Goal: Task Accomplishment & Management: Manage account settings

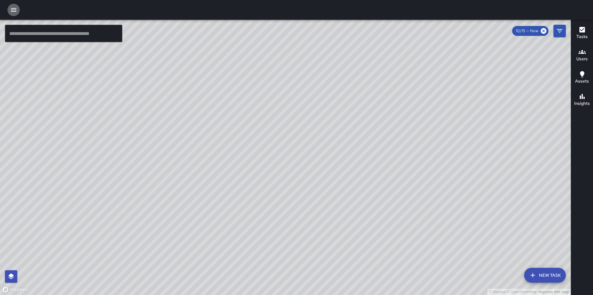
click at [15, 8] on icon "button" at bounding box center [13, 9] width 7 height 7
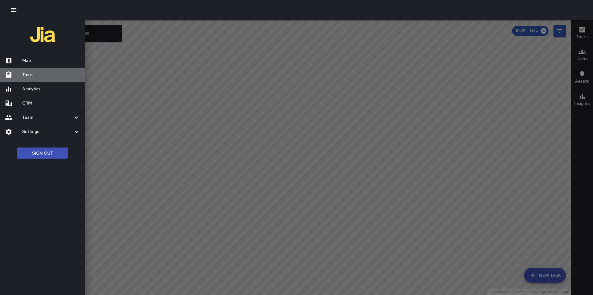
click at [37, 73] on h6 "Tasks" at bounding box center [51, 74] width 58 height 7
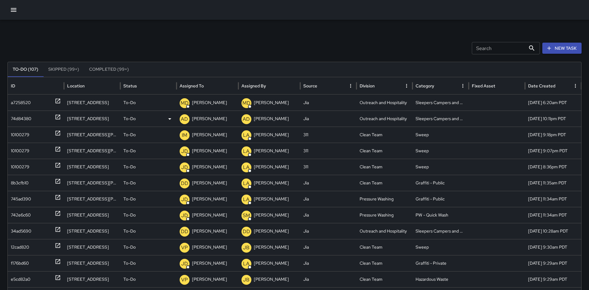
click at [20, 117] on div "74d84380" at bounding box center [21, 119] width 20 height 16
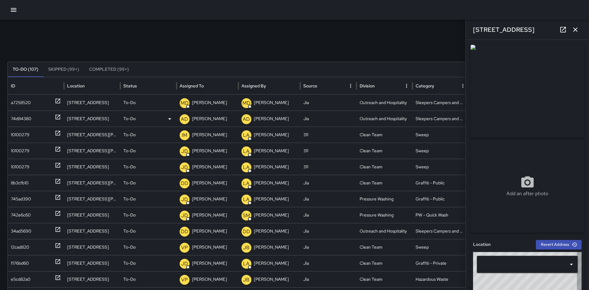
type input "**********"
click at [203, 121] on p "Alfonso Del Rio" at bounding box center [209, 119] width 35 height 16
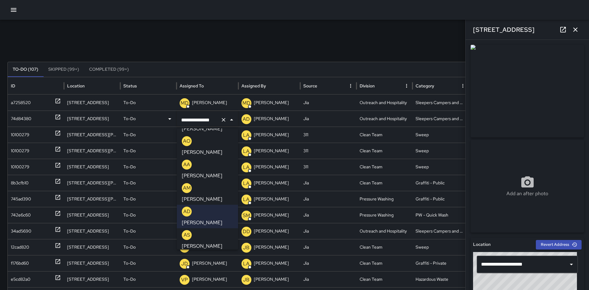
scroll to position [164, 0]
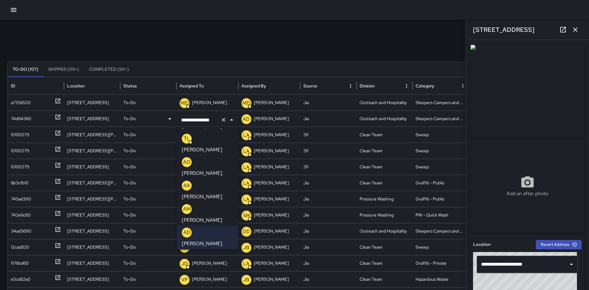
click at [215, 287] on p "Daniel Dena" at bounding box center [202, 290] width 40 height 7
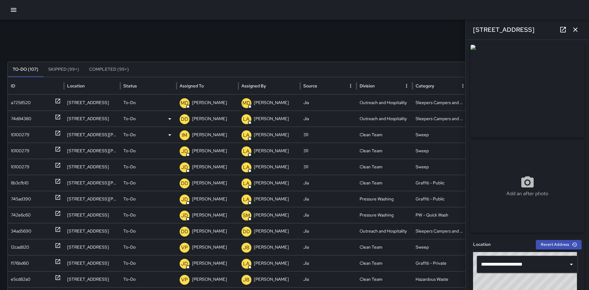
click at [22, 137] on div "10100279" at bounding box center [20, 135] width 19 height 16
click at [23, 155] on div "10100279" at bounding box center [20, 151] width 19 height 16
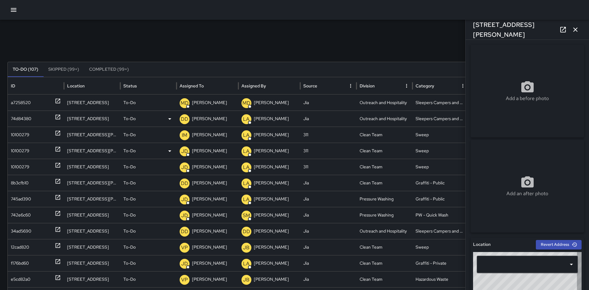
type input "**********"
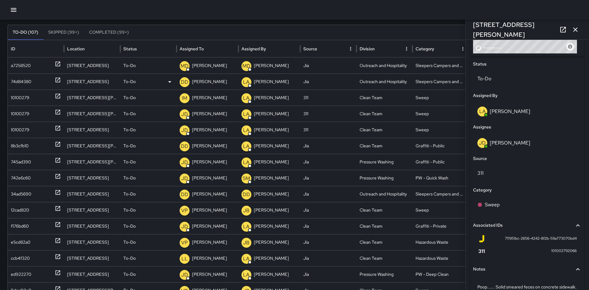
scroll to position [319, 0]
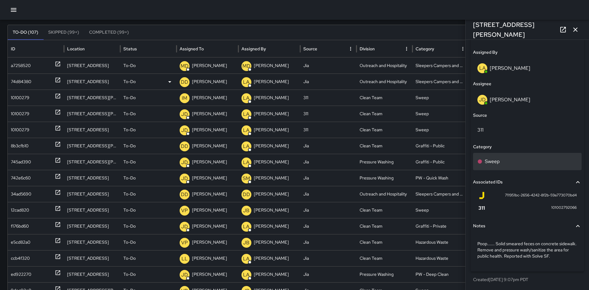
click at [524, 167] on div "Sweep" at bounding box center [527, 161] width 108 height 17
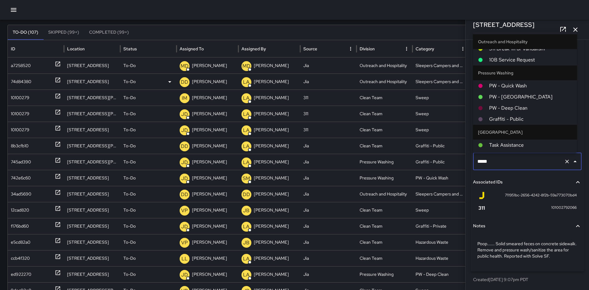
scroll to position [429, 0]
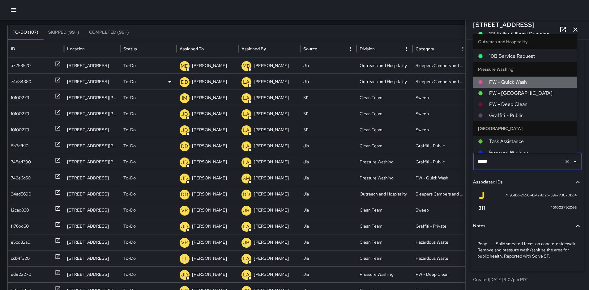
click at [531, 82] on span "PW - Quick Wash" at bounding box center [530, 82] width 83 height 7
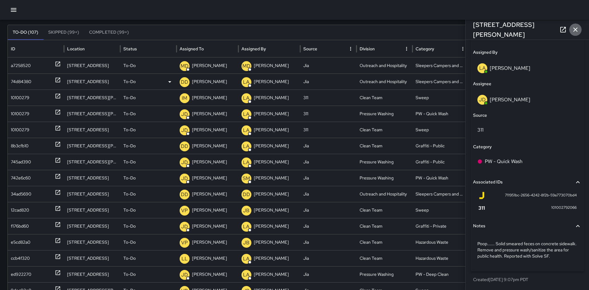
click at [576, 31] on icon "button" at bounding box center [575, 29] width 7 height 7
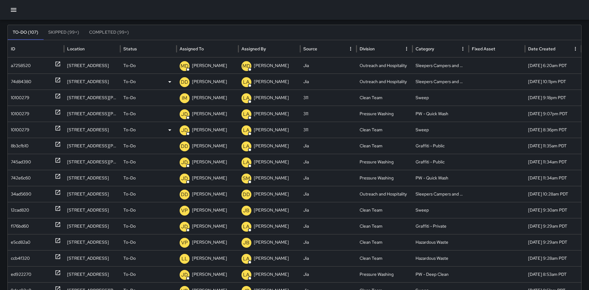
click at [29, 131] on div "10100279" at bounding box center [20, 130] width 19 height 16
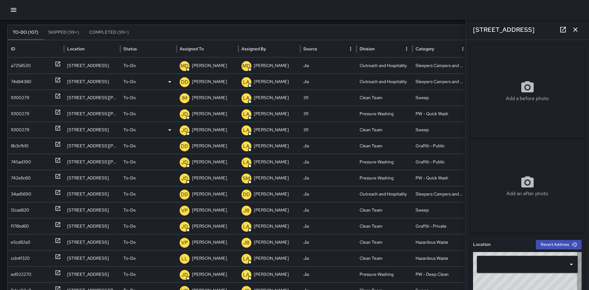
type input "**********"
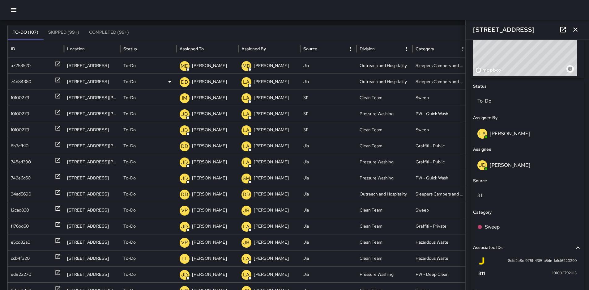
scroll to position [260, 0]
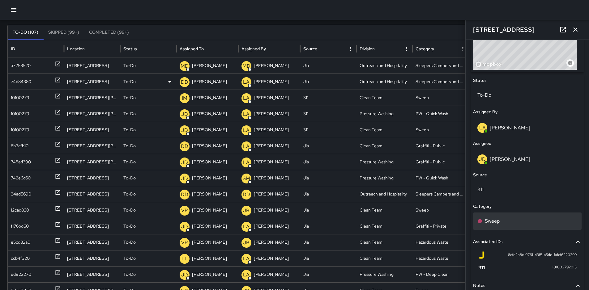
click at [509, 218] on div "Sweep" at bounding box center [527, 221] width 100 height 7
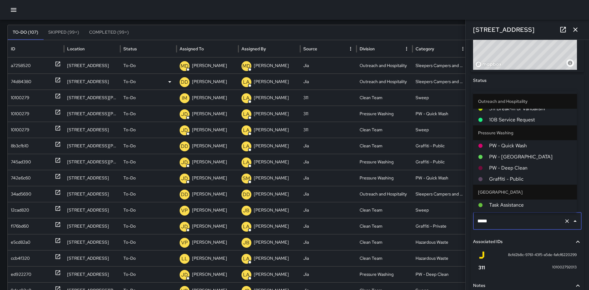
scroll to position [431, 0]
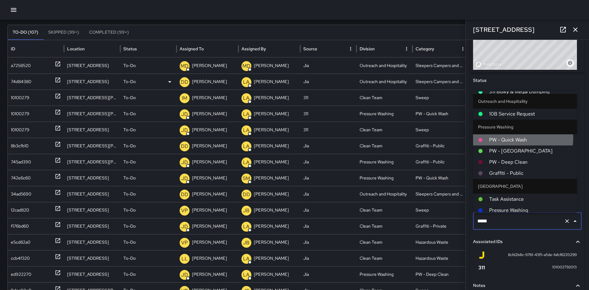
click at [521, 137] on span "PW - Quick Wash" at bounding box center [530, 139] width 83 height 7
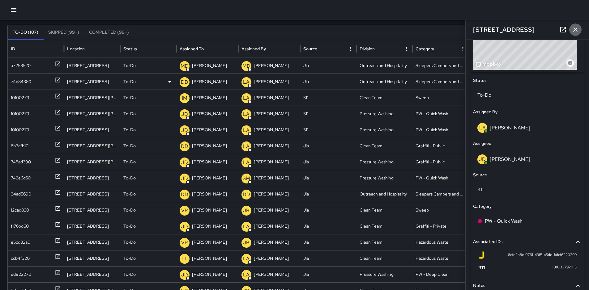
click at [579, 31] on icon "button" at bounding box center [575, 29] width 7 height 7
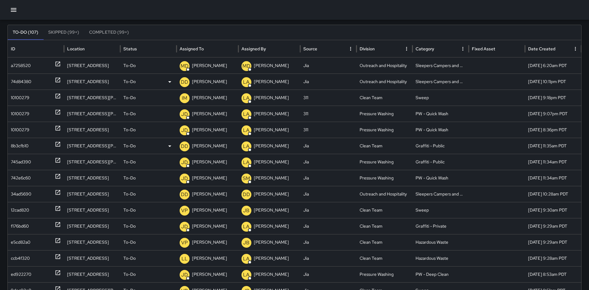
click at [20, 147] on div "8b3cfb10" at bounding box center [20, 146] width 18 height 16
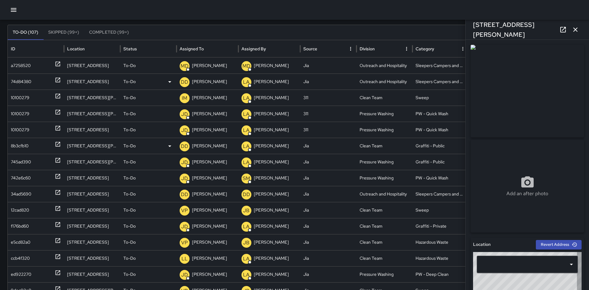
type input "**********"
click at [16, 194] on div "34ad5690" at bounding box center [21, 194] width 20 height 16
type input "**********"
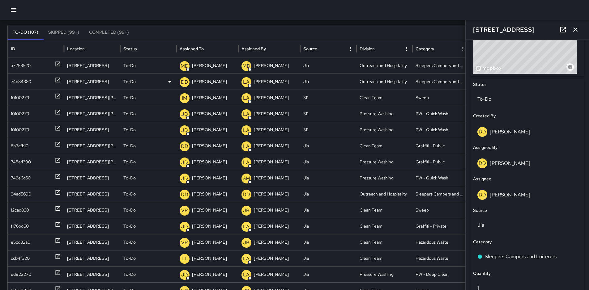
scroll to position [288, 0]
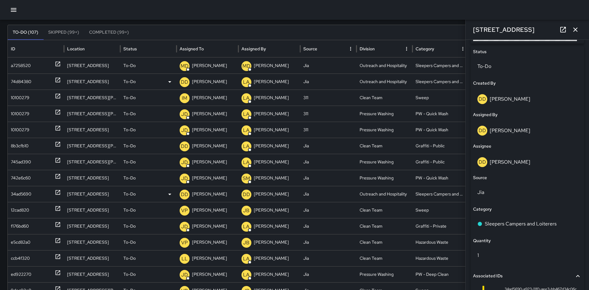
click at [200, 196] on p "Daniel Dena" at bounding box center [209, 194] width 35 height 16
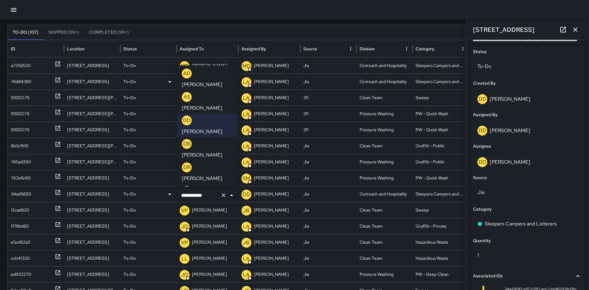
scroll to position [247, 0]
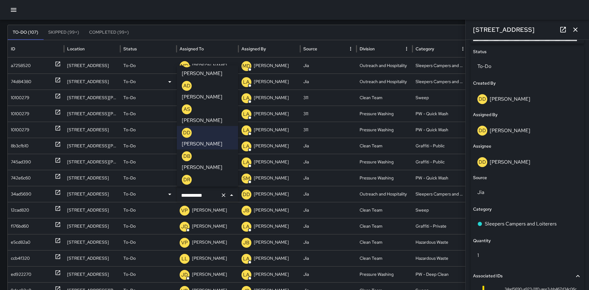
click at [222, 258] on p "Francisco Leon" at bounding box center [202, 261] width 40 height 7
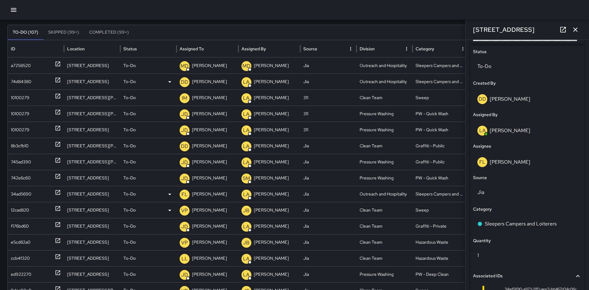
click at [21, 210] on div "12cad820" at bounding box center [20, 210] width 18 height 16
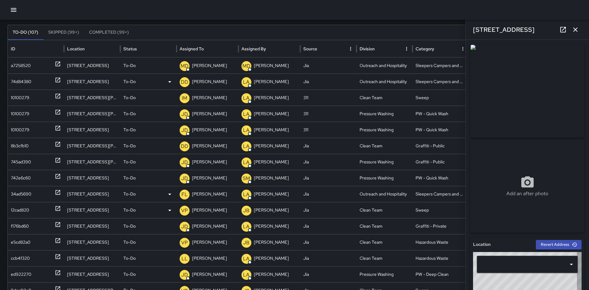
type input "**********"
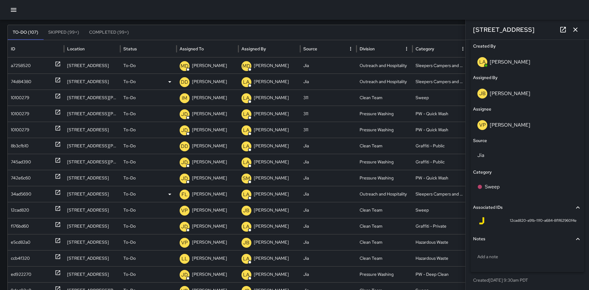
scroll to position [326, 0]
click at [208, 209] on p "Victoriano Parra" at bounding box center [209, 210] width 35 height 16
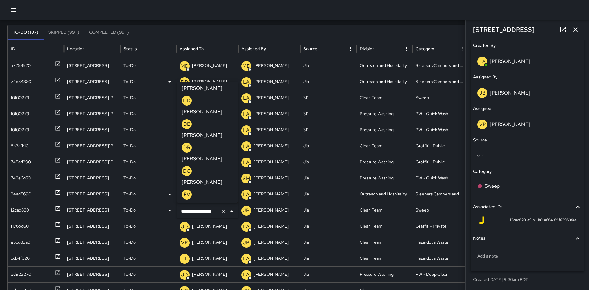
scroll to position [290, 0]
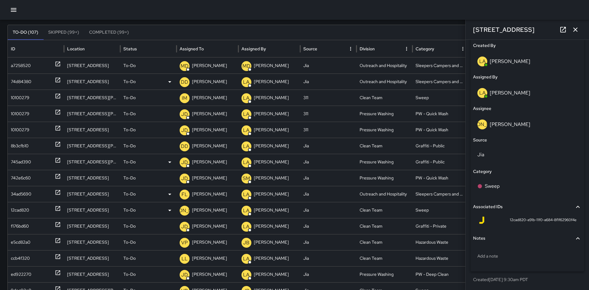
click at [19, 161] on div "745ad390" at bounding box center [21, 162] width 20 height 16
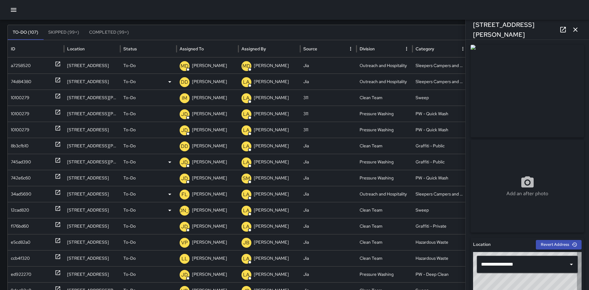
type input "**********"
click at [20, 228] on div "f176bd60" at bounding box center [20, 227] width 18 height 16
type input "**********"
click at [20, 243] on div "e5cd82a0" at bounding box center [20, 243] width 19 height 16
type input "**********"
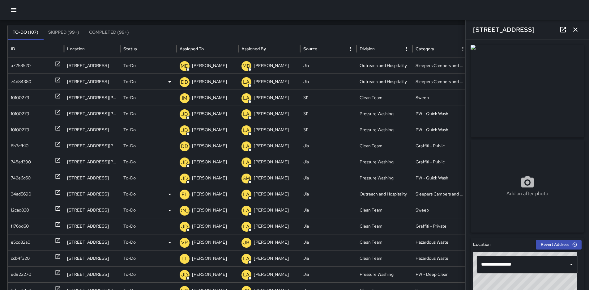
click at [205, 244] on p "Victoriano Parra" at bounding box center [209, 243] width 35 height 16
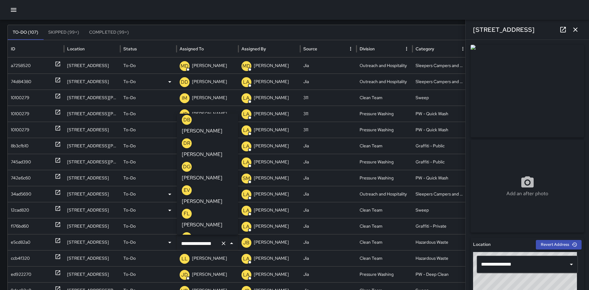
scroll to position [326, 0]
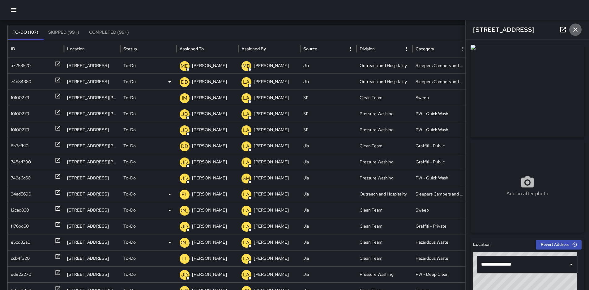
click at [576, 29] on icon "button" at bounding box center [575, 30] width 4 height 4
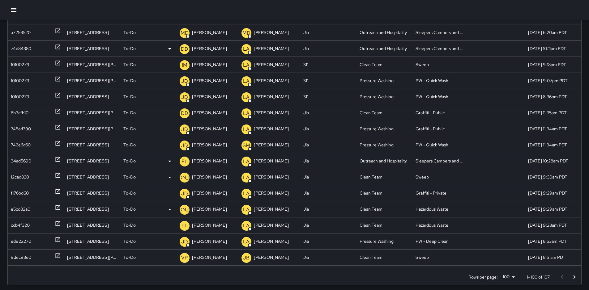
scroll to position [80, 0]
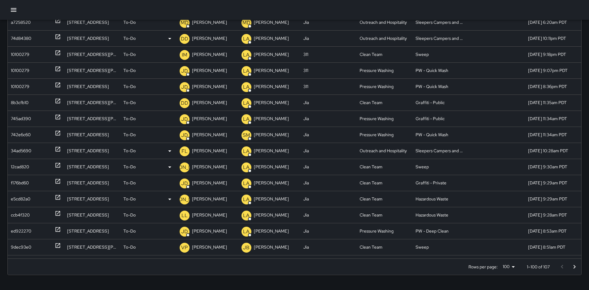
click at [18, 170] on div "12cad820" at bounding box center [20, 167] width 18 height 16
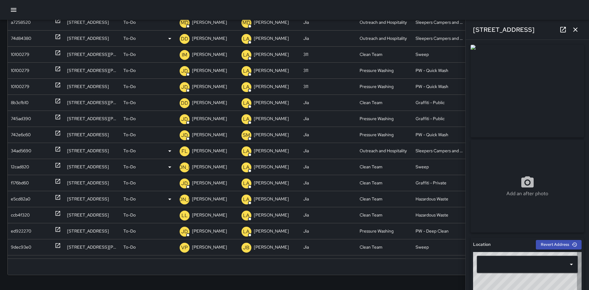
type input "**********"
click at [14, 200] on div "e5cd82a0" at bounding box center [20, 199] width 19 height 16
type input "**********"
click at [574, 29] on icon "button" at bounding box center [575, 30] width 4 height 4
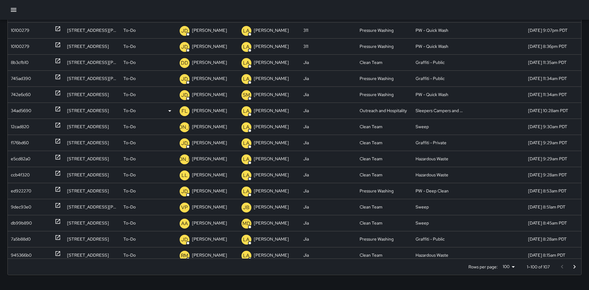
scroll to position [0, 0]
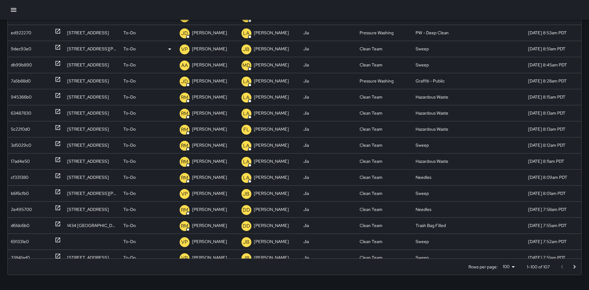
click at [23, 50] on div "9dec93e0" at bounding box center [21, 49] width 20 height 16
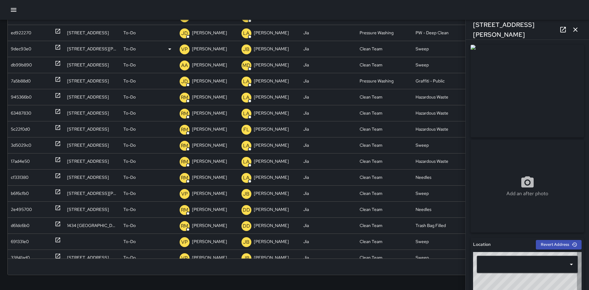
type input "**********"
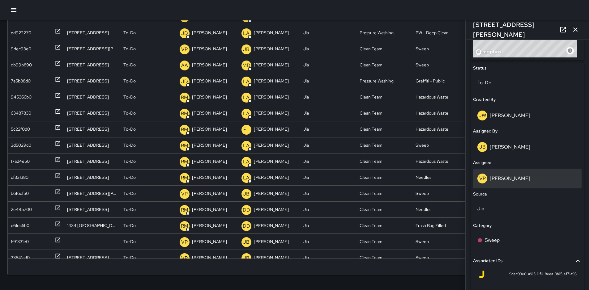
click at [530, 180] on div "VP Victoriano Parra" at bounding box center [527, 179] width 100 height 10
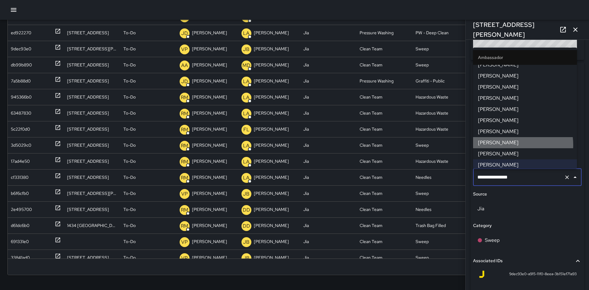
click at [512, 143] on span "Javiera Ordaz" at bounding box center [525, 142] width 94 height 7
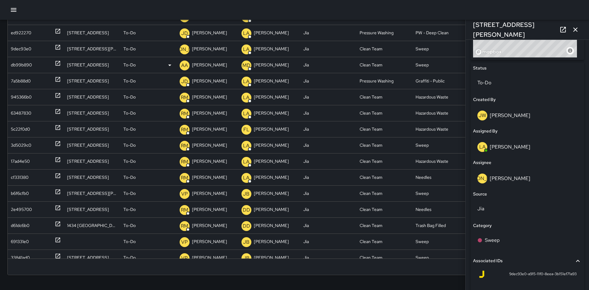
click at [23, 65] on div "db99b890" at bounding box center [21, 65] width 21 height 16
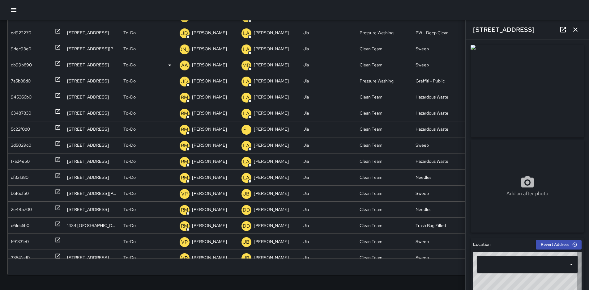
type input "**********"
click at [205, 65] on p "[PERSON_NAME]" at bounding box center [209, 65] width 35 height 16
click at [317, 6] on div at bounding box center [294, 10] width 589 height 20
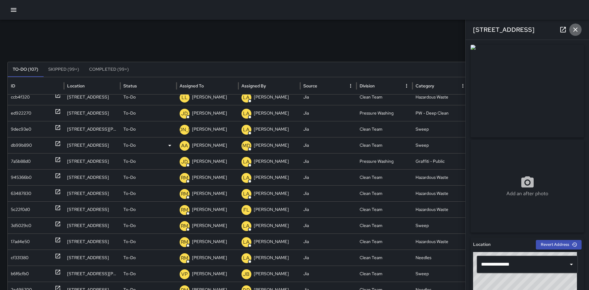
click at [577, 30] on icon "button" at bounding box center [575, 29] width 7 height 7
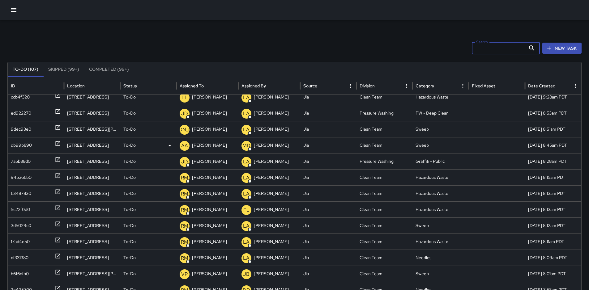
click at [500, 45] on input "Search" at bounding box center [499, 48] width 54 height 12
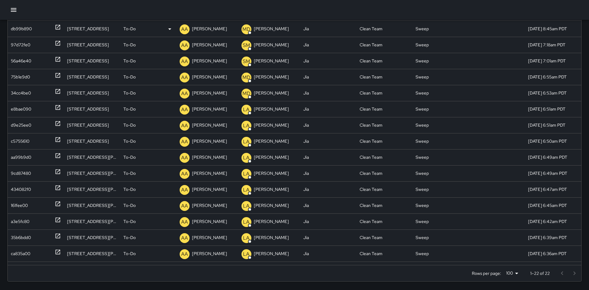
scroll to position [75, 0]
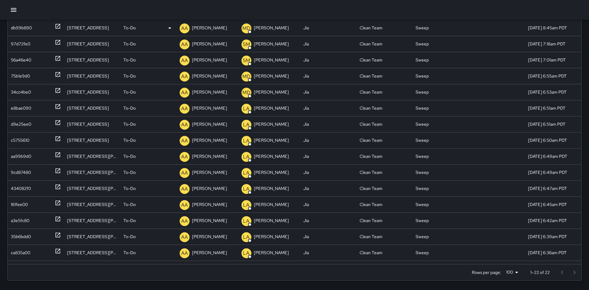
type input "****"
click at [201, 28] on p "[PERSON_NAME]" at bounding box center [209, 28] width 35 height 16
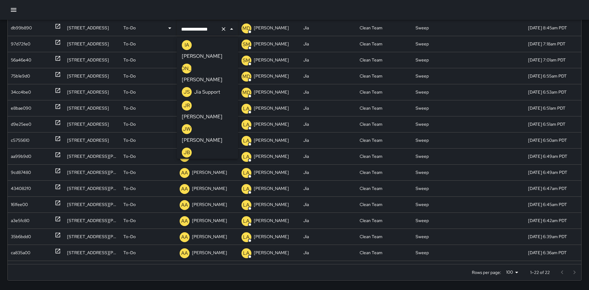
scroll to position [549, 0]
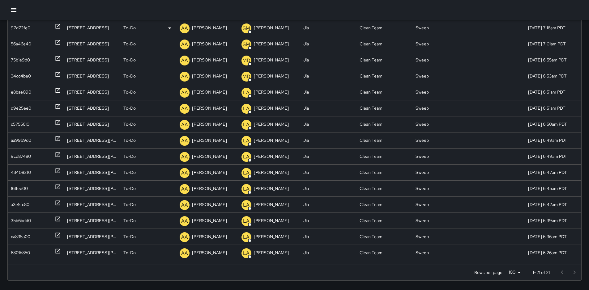
click at [208, 27] on p "[PERSON_NAME]" at bounding box center [209, 28] width 35 height 16
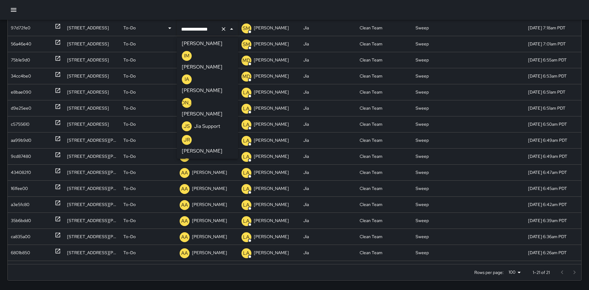
scroll to position [520, 0]
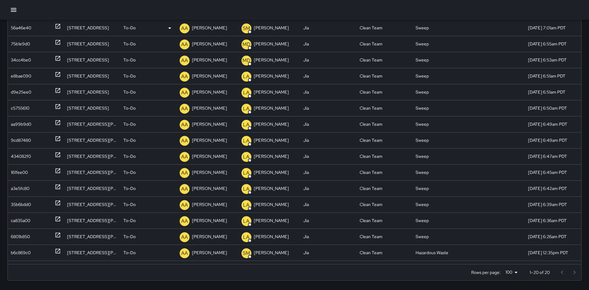
click at [206, 25] on p "[PERSON_NAME]" at bounding box center [209, 28] width 35 height 16
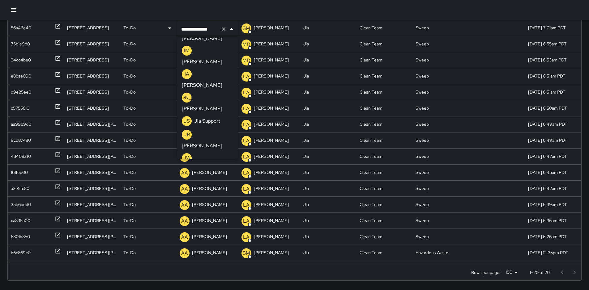
scroll to position [516, 0]
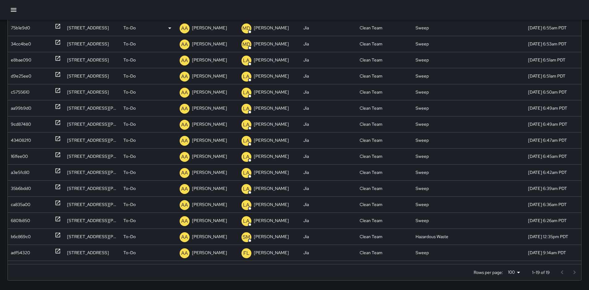
click at [209, 28] on p "[PERSON_NAME]" at bounding box center [209, 28] width 35 height 16
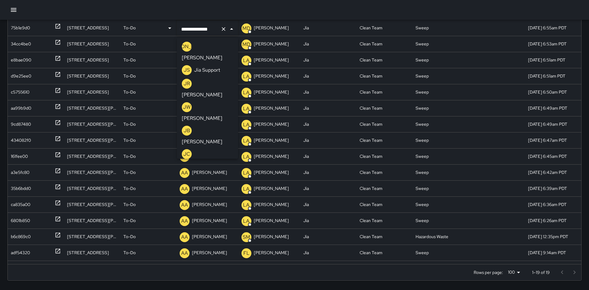
scroll to position [569, 0]
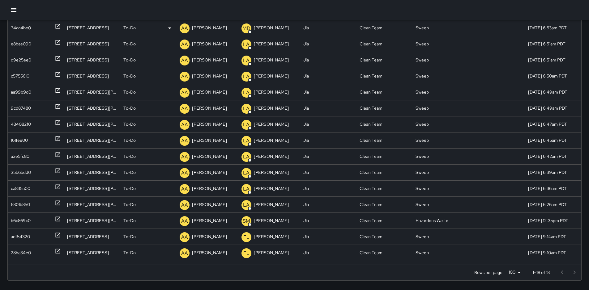
click at [206, 24] on p "[PERSON_NAME]" at bounding box center [209, 28] width 35 height 16
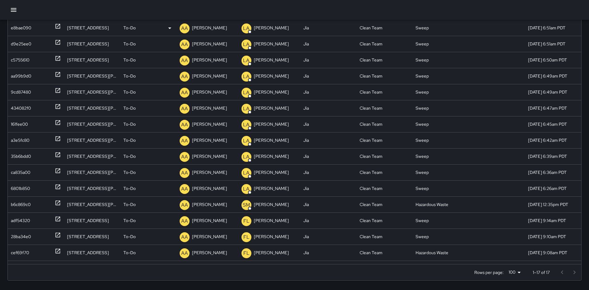
click at [218, 24] on p "[PERSON_NAME]" at bounding box center [209, 28] width 35 height 16
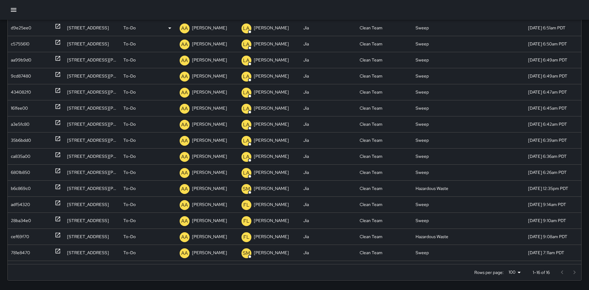
click at [204, 25] on p "[PERSON_NAME]" at bounding box center [209, 28] width 35 height 16
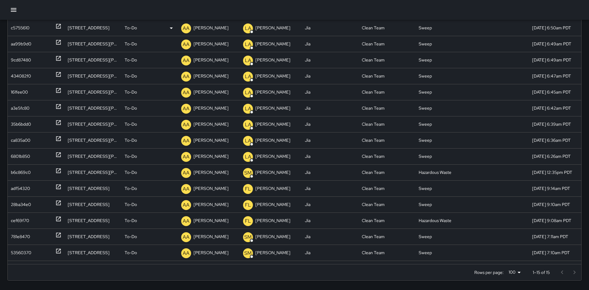
click at [209, 25] on p "[PERSON_NAME]" at bounding box center [211, 28] width 35 height 16
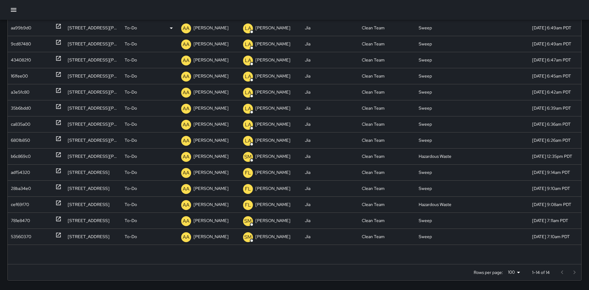
click at [216, 25] on p "[PERSON_NAME]" at bounding box center [211, 28] width 35 height 16
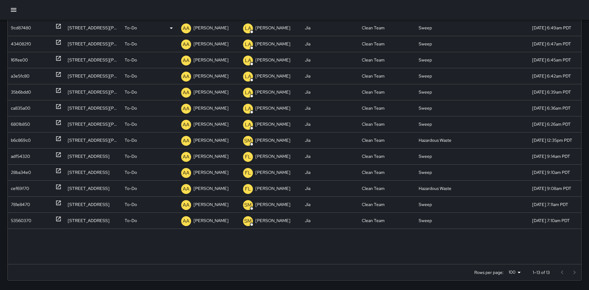
click at [215, 24] on p "[PERSON_NAME]" at bounding box center [211, 28] width 35 height 16
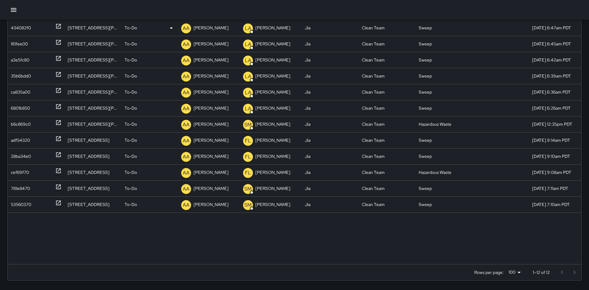
click at [214, 28] on p "[PERSON_NAME]" at bounding box center [211, 28] width 35 height 16
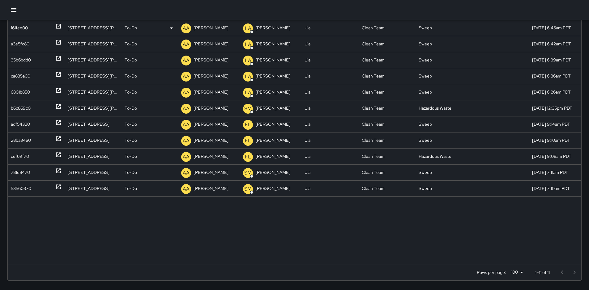
click at [210, 29] on p "[PERSON_NAME]" at bounding box center [211, 28] width 35 height 16
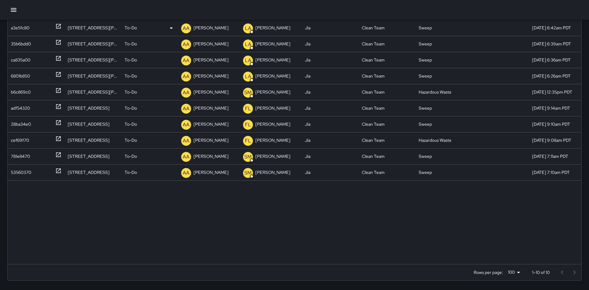
click at [204, 26] on p "[PERSON_NAME]" at bounding box center [211, 28] width 35 height 16
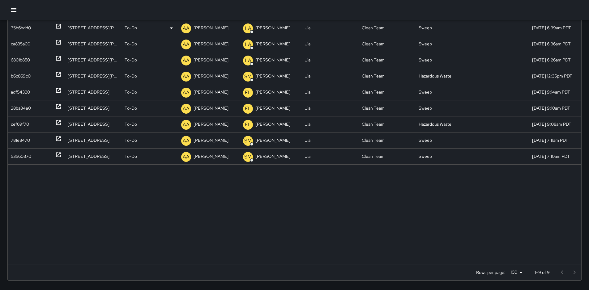
click at [209, 28] on p "[PERSON_NAME]" at bounding box center [211, 28] width 35 height 16
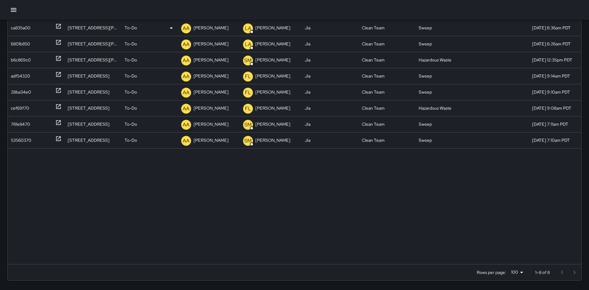
click at [211, 28] on p "[PERSON_NAME]" at bounding box center [211, 28] width 35 height 16
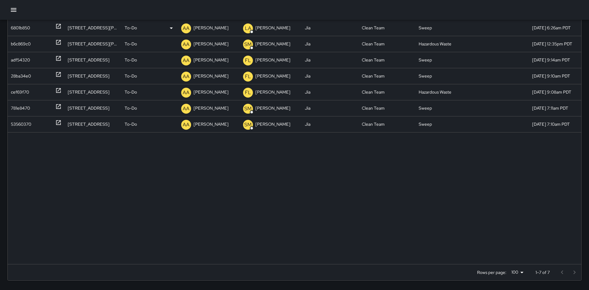
click at [214, 25] on p "[PERSON_NAME]" at bounding box center [211, 28] width 35 height 16
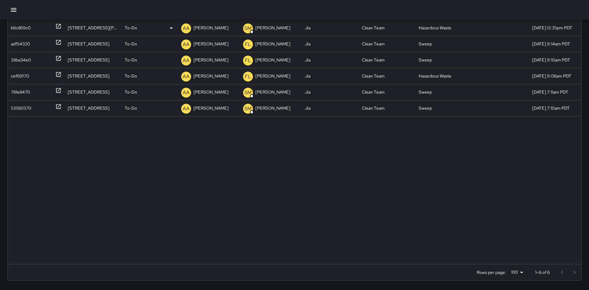
click at [219, 25] on p "[PERSON_NAME]" at bounding box center [211, 28] width 35 height 16
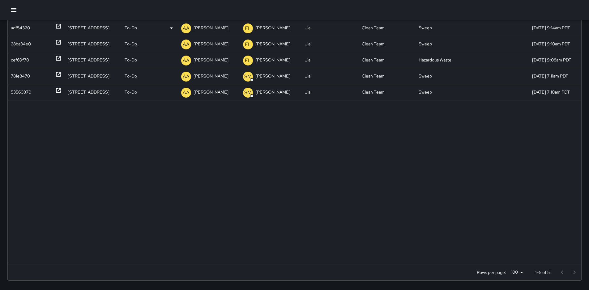
click at [209, 27] on p "[PERSON_NAME]" at bounding box center [211, 28] width 35 height 16
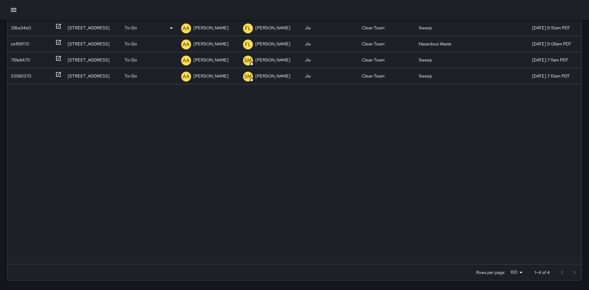
click at [208, 27] on p "[PERSON_NAME]" at bounding box center [211, 28] width 35 height 16
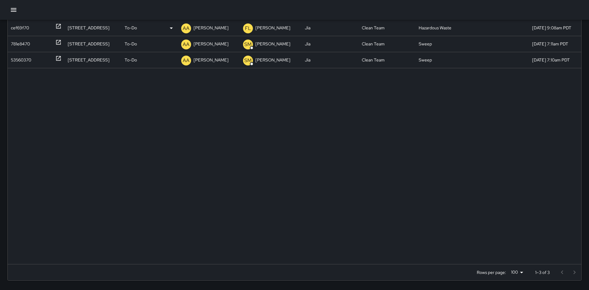
click at [209, 27] on p "[PERSON_NAME]" at bounding box center [211, 28] width 35 height 16
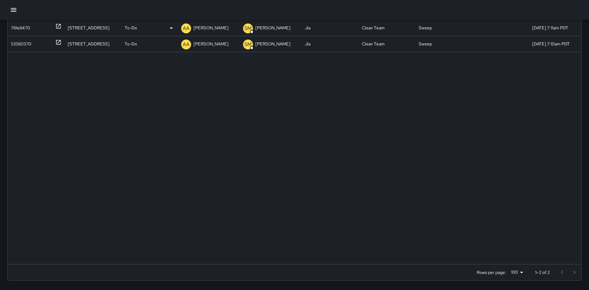
click at [206, 27] on p "[PERSON_NAME]" at bounding box center [211, 28] width 35 height 16
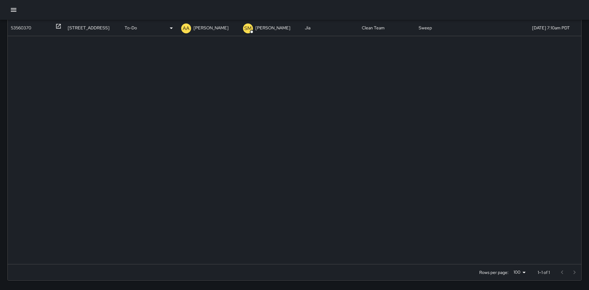
click at [208, 28] on p "[PERSON_NAME]" at bounding box center [211, 28] width 35 height 16
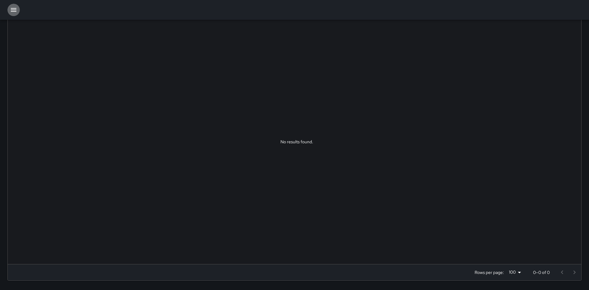
click at [15, 10] on icon "button" at bounding box center [14, 10] width 6 height 4
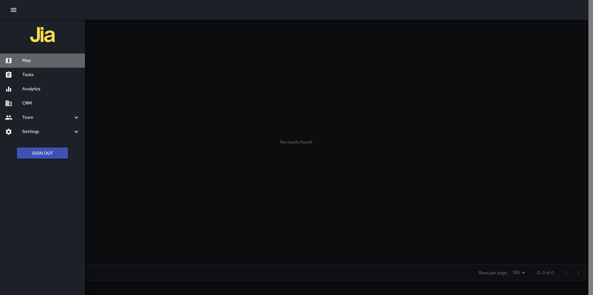
click at [29, 60] on h6 "Map" at bounding box center [51, 60] width 58 height 7
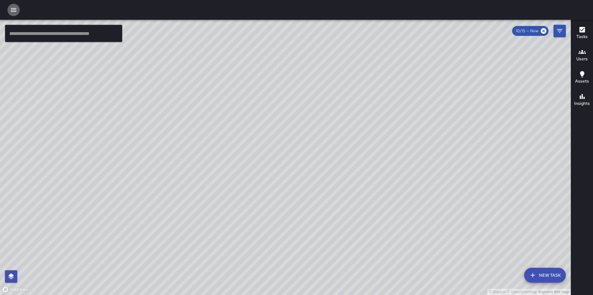
click at [13, 12] on icon "button" at bounding box center [13, 9] width 7 height 7
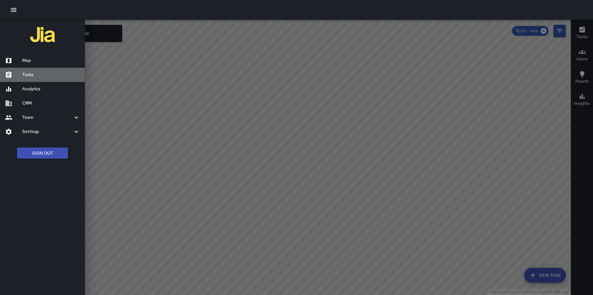
click at [37, 75] on h6 "Tasks" at bounding box center [51, 74] width 58 height 7
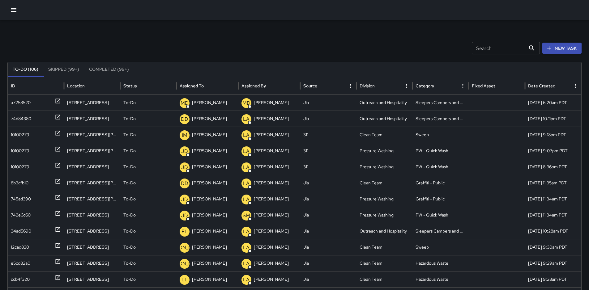
click at [493, 49] on input "Search" at bounding box center [499, 48] width 54 height 12
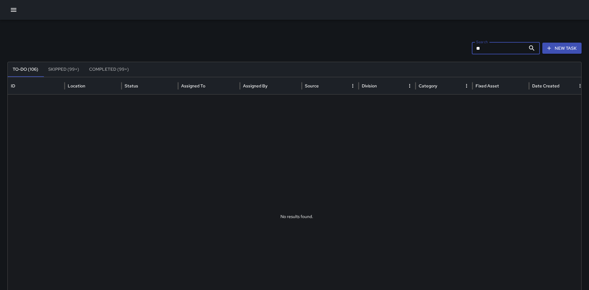
type input "*"
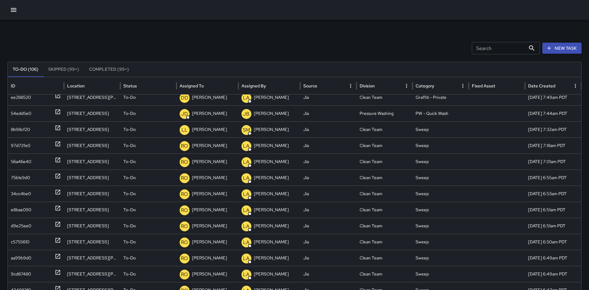
scroll to position [420, 0]
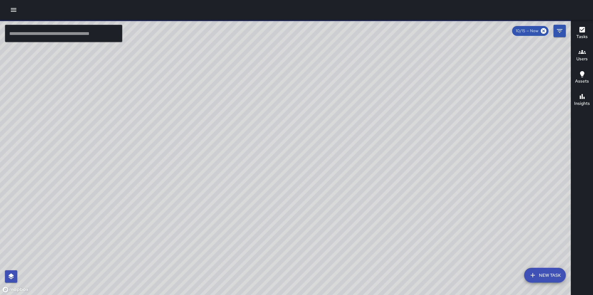
click at [559, 33] on icon "Filters" at bounding box center [560, 31] width 6 height 4
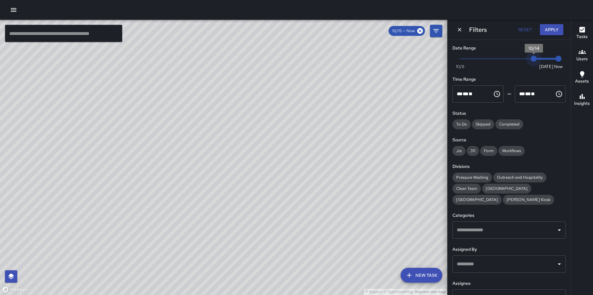
type input "*"
click at [525, 57] on span "Now Today 10/8 10/14 6:40 am" at bounding box center [509, 58] width 99 height 9
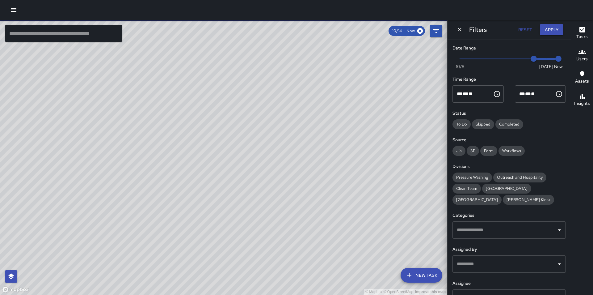
click at [542, 58] on span at bounding box center [546, 59] width 25 height 2
type input "*"
click at [550, 28] on button "Apply" at bounding box center [551, 29] width 23 height 11
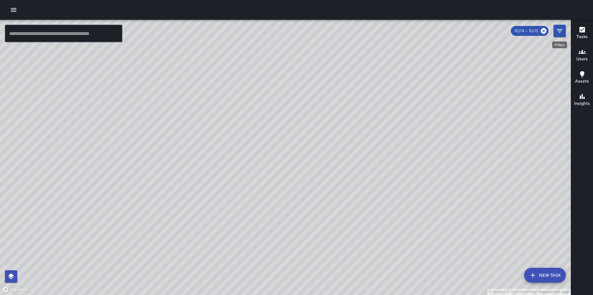
click at [561, 30] on icon "Filters" at bounding box center [560, 31] width 6 height 4
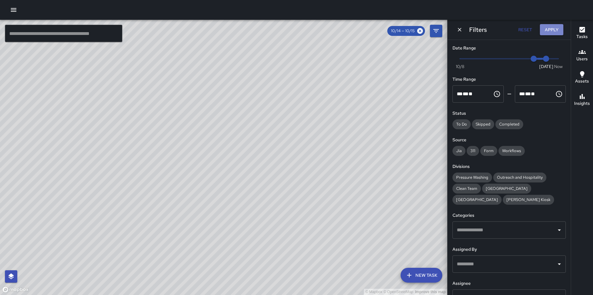
click at [560, 30] on button "Apply" at bounding box center [551, 29] width 23 height 11
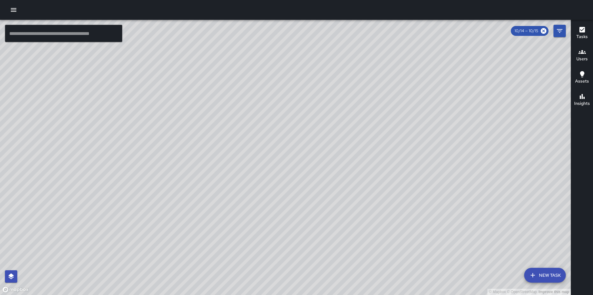
click at [584, 53] on icon "button" at bounding box center [582, 52] width 7 height 4
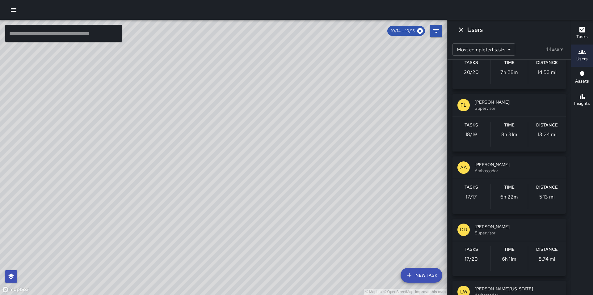
scroll to position [906, 0]
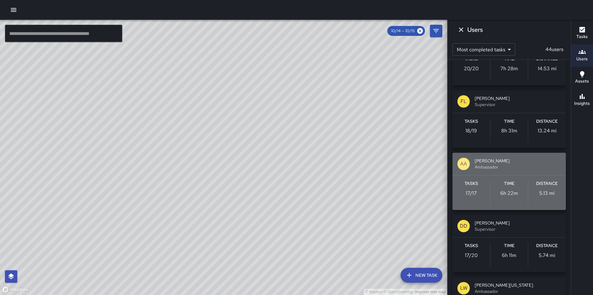
click at [536, 160] on span "[PERSON_NAME]" at bounding box center [518, 161] width 86 height 6
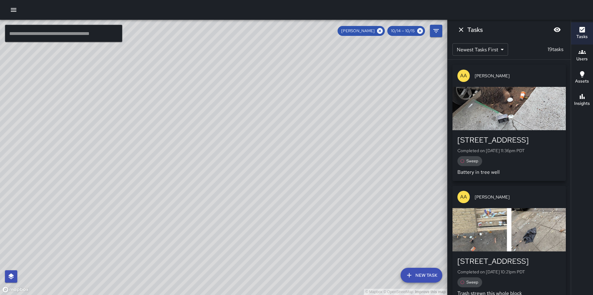
scroll to position [0, 0]
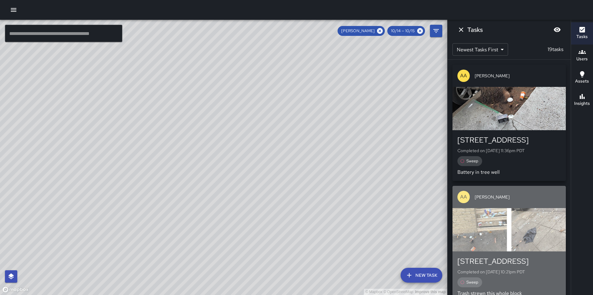
click at [511, 215] on div "button" at bounding box center [509, 229] width 113 height 43
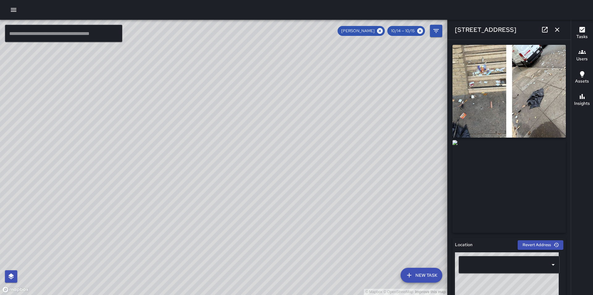
type input "**********"
click at [559, 30] on icon "button" at bounding box center [557, 29] width 7 height 7
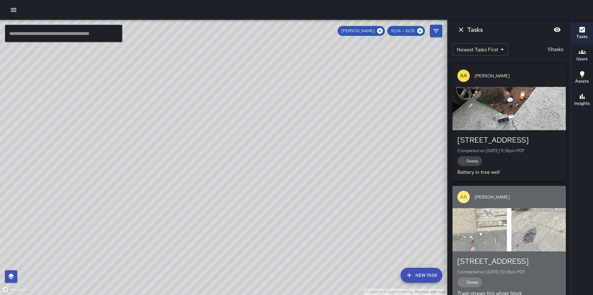
click at [510, 230] on div "button" at bounding box center [509, 229] width 113 height 43
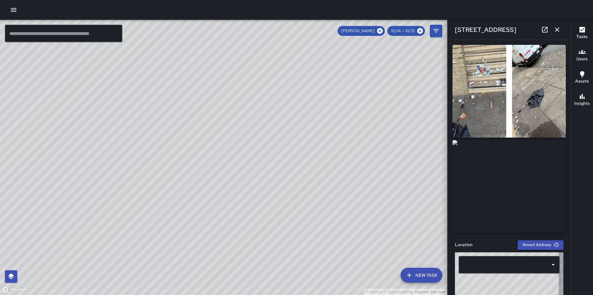
type input "**********"
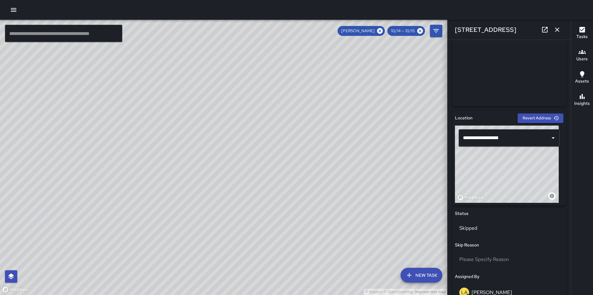
scroll to position [114, 0]
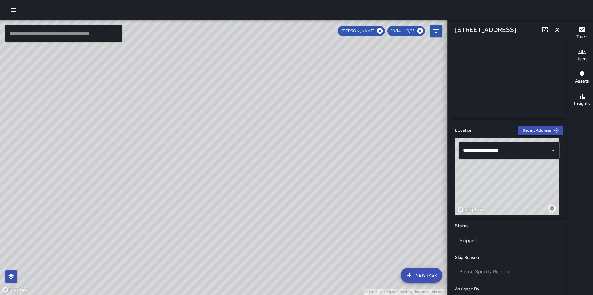
click at [539, 91] on img at bounding box center [509, 72] width 113 height 93
click at [556, 30] on icon "button" at bounding box center [557, 29] width 7 height 7
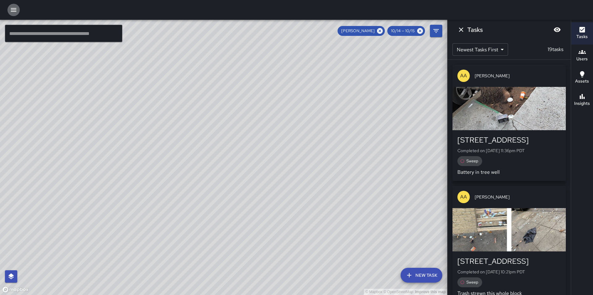
click at [13, 8] on icon "button" at bounding box center [14, 10] width 6 height 4
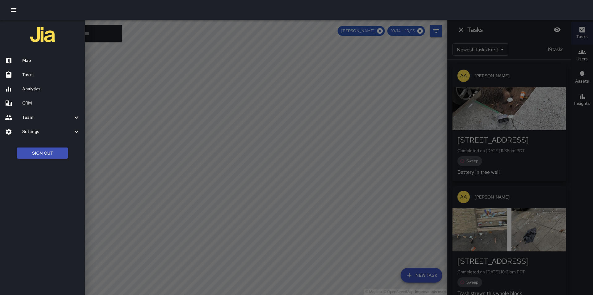
click at [300, 93] on div at bounding box center [296, 147] width 593 height 295
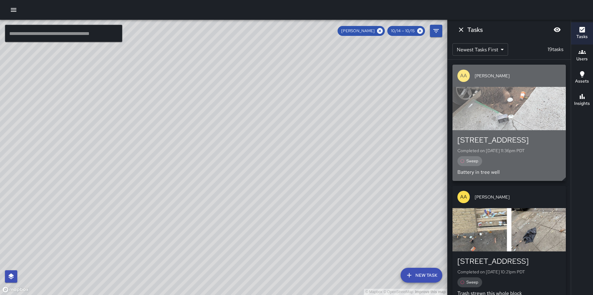
click at [498, 107] on div "button" at bounding box center [509, 108] width 113 height 43
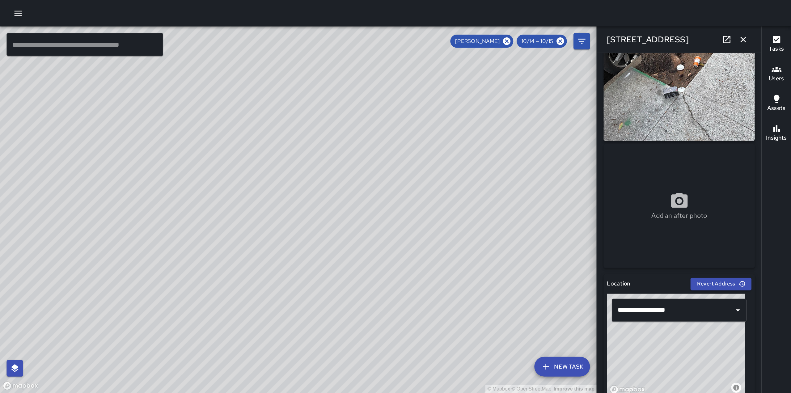
scroll to position [0, 0]
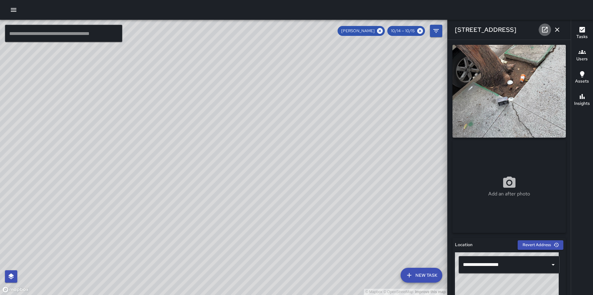
click at [544, 32] on icon at bounding box center [545, 30] width 6 height 6
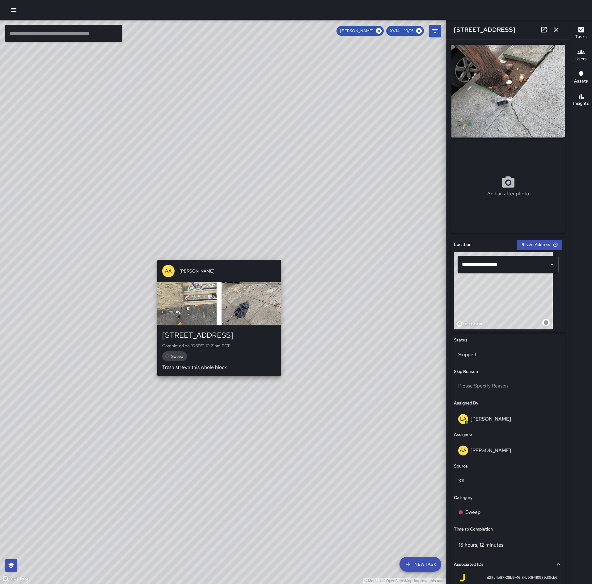
click at [218, 258] on div "AA Alex Armstrong 345 Franklin Street Completed on 10/14/2025, 10:21pm PDT Swee…" at bounding box center [219, 317] width 129 height 121
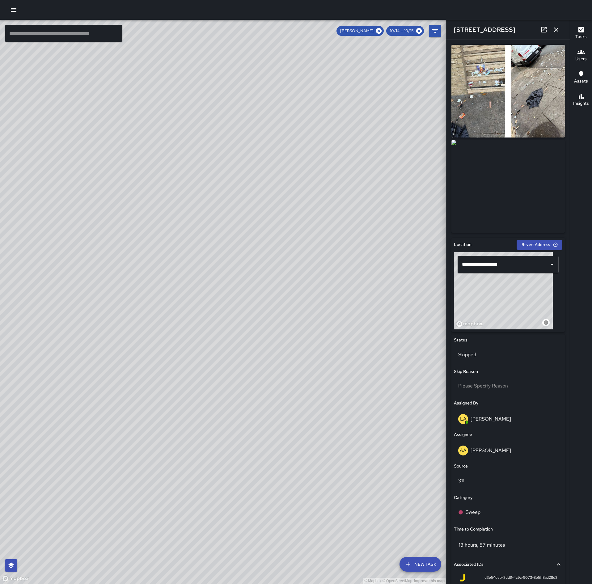
type input "**********"
click at [543, 30] on icon at bounding box center [543, 29] width 7 height 7
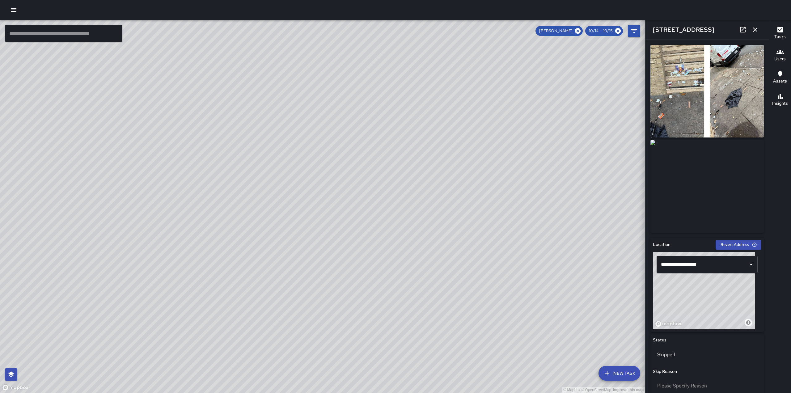
drag, startPoint x: 1137, startPoint y: 0, endPoint x: 567, endPoint y: 155, distance: 590.7
click at [567, 155] on div "© Mapbox © OpenStreetMap Improve this map" at bounding box center [322, 206] width 645 height 373
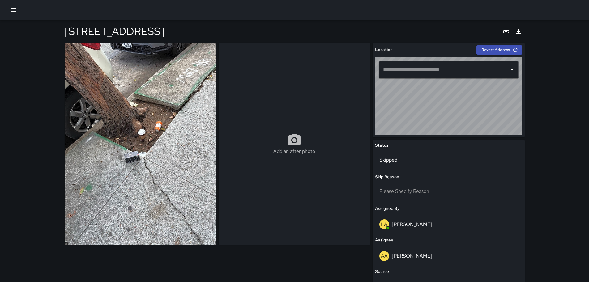
type input "**********"
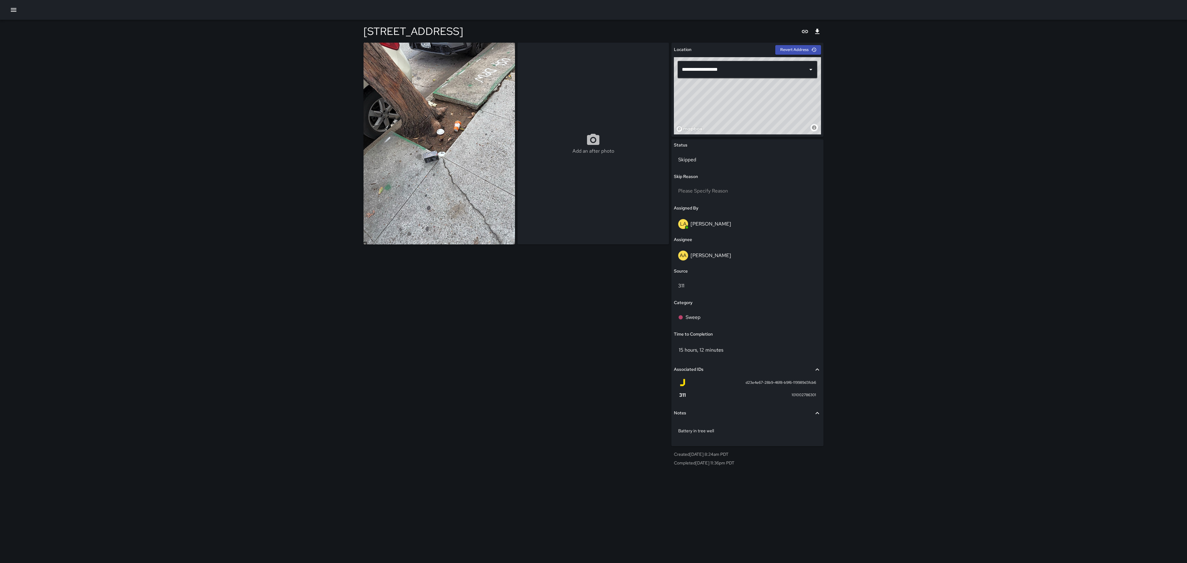
drag, startPoint x: 589, startPoint y: 1, endPoint x: 958, endPoint y: 346, distance: 505.4
click at [593, 281] on div "**********" at bounding box center [593, 281] width 1187 height 563
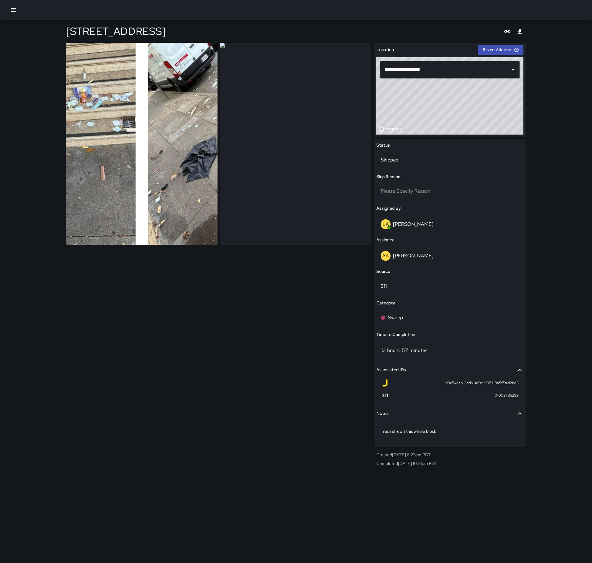
type input "**********"
drag, startPoint x: 7, startPoint y: 198, endPoint x: 130, endPoint y: 336, distance: 184.3
click at [130, 336] on div at bounding box center [219, 256] width 307 height 426
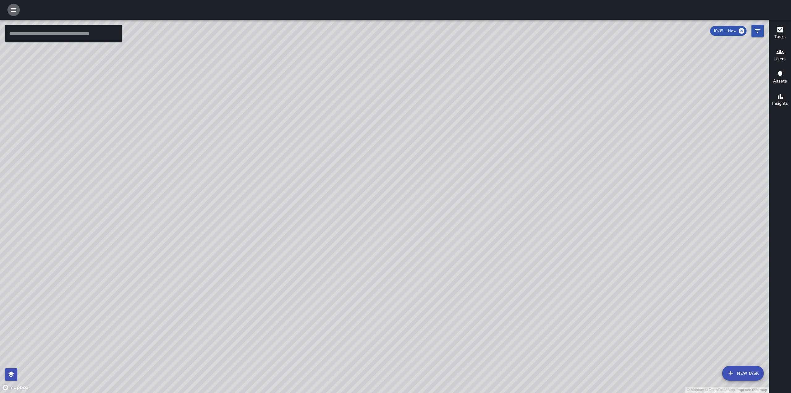
click at [12, 11] on icon "button" at bounding box center [14, 10] width 6 height 4
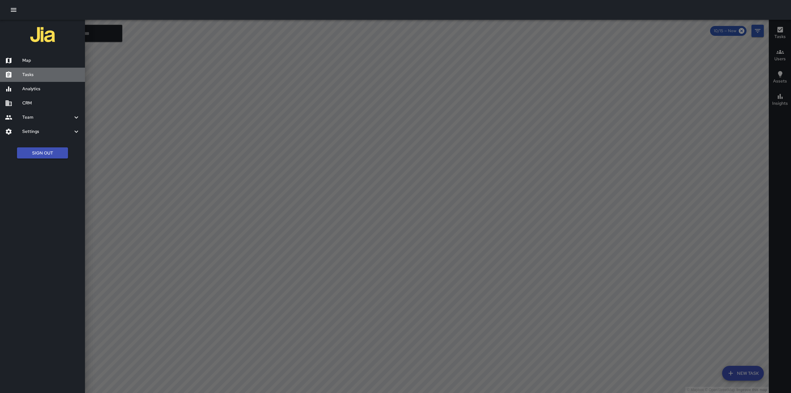
click at [35, 78] on div "Tasks" at bounding box center [42, 75] width 85 height 14
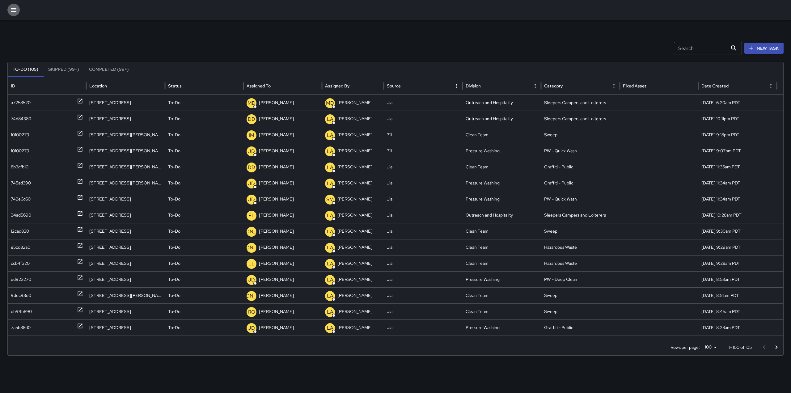
click at [15, 9] on icon "button" at bounding box center [13, 9] width 7 height 7
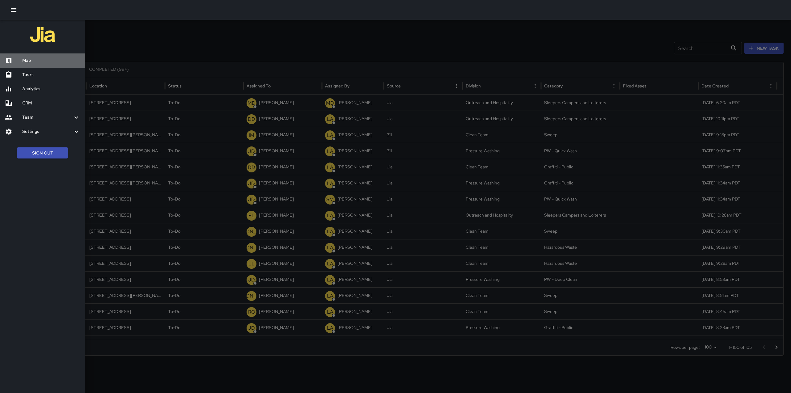
click at [30, 61] on h6 "Map" at bounding box center [51, 60] width 58 height 7
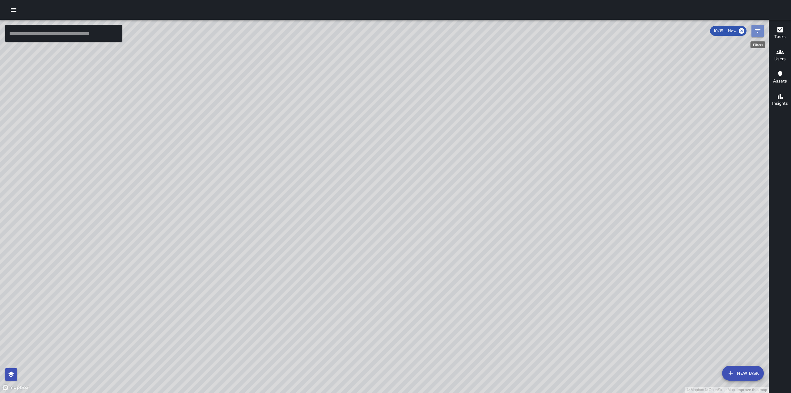
click at [758, 29] on icon "Filters" at bounding box center [757, 30] width 7 height 7
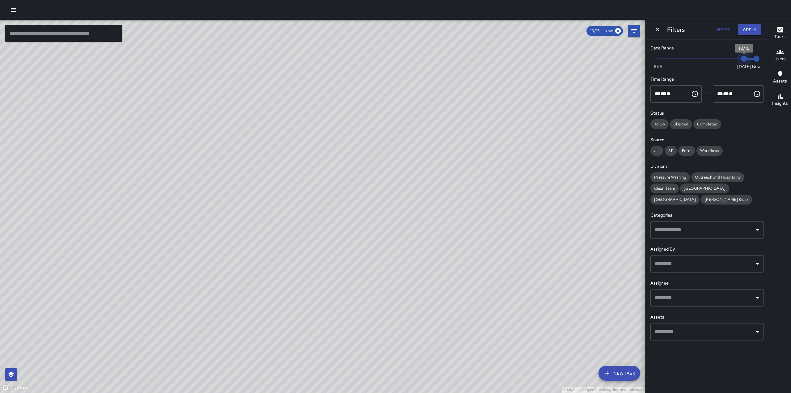
type input "*"
drag, startPoint x: 745, startPoint y: 60, endPoint x: 733, endPoint y: 59, distance: 11.5
click at [733, 59] on span "10/14" at bounding box center [732, 59] width 6 height 6
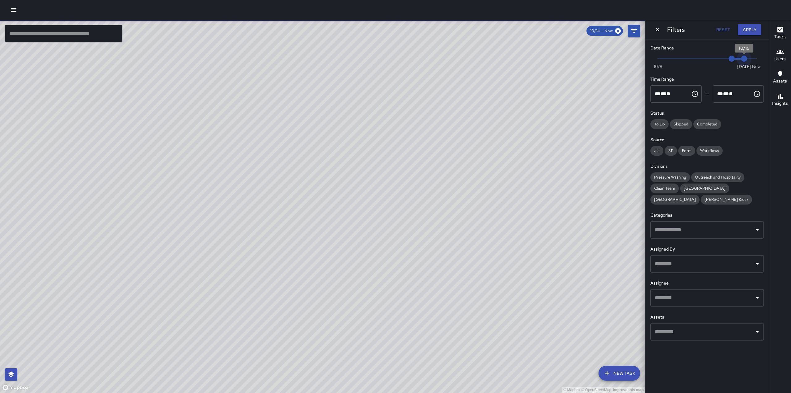
type input "*"
drag, startPoint x: 756, startPoint y: 57, endPoint x: 742, endPoint y: 59, distance: 14.3
click at [742, 59] on span "10/15" at bounding box center [744, 59] width 6 height 6
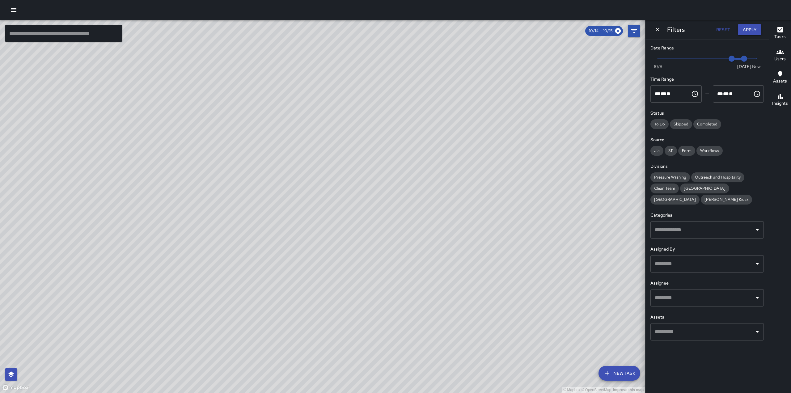
click at [783, 52] on icon "button" at bounding box center [780, 51] width 7 height 7
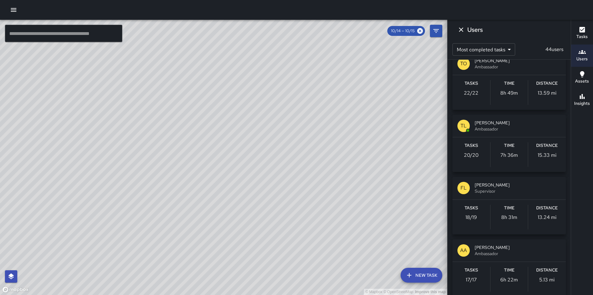
scroll to position [820, 0]
drag, startPoint x: 738, startPoint y: 1, endPoint x: 380, endPoint y: 141, distance: 384.4
click at [380, 141] on div "© Mapbox © OpenStreetMap Improve this map" at bounding box center [224, 157] width 448 height 275
